Goal: Check status: Check status

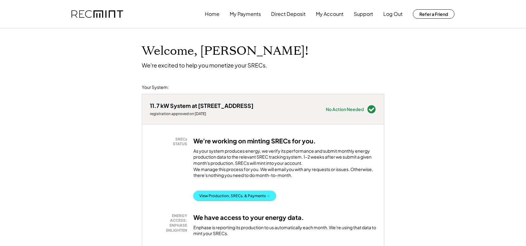
click at [267, 200] on button "View Production, SRECs, & Payments →" at bounding box center [234, 196] width 83 height 10
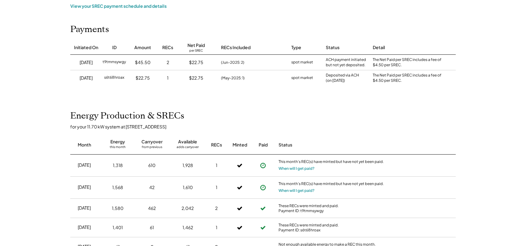
scroll to position [62, 0]
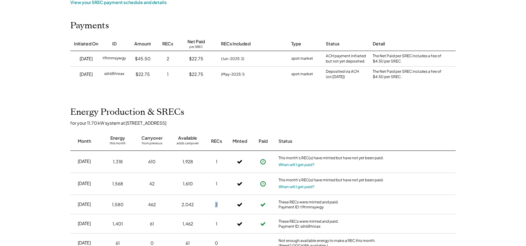
drag, startPoint x: 216, startPoint y: 206, endPoint x: 219, endPoint y: 206, distance: 3.7
click at [219, 206] on div "2" at bounding box center [217, 205] width 16 height 16
